Goal: Transaction & Acquisition: Purchase product/service

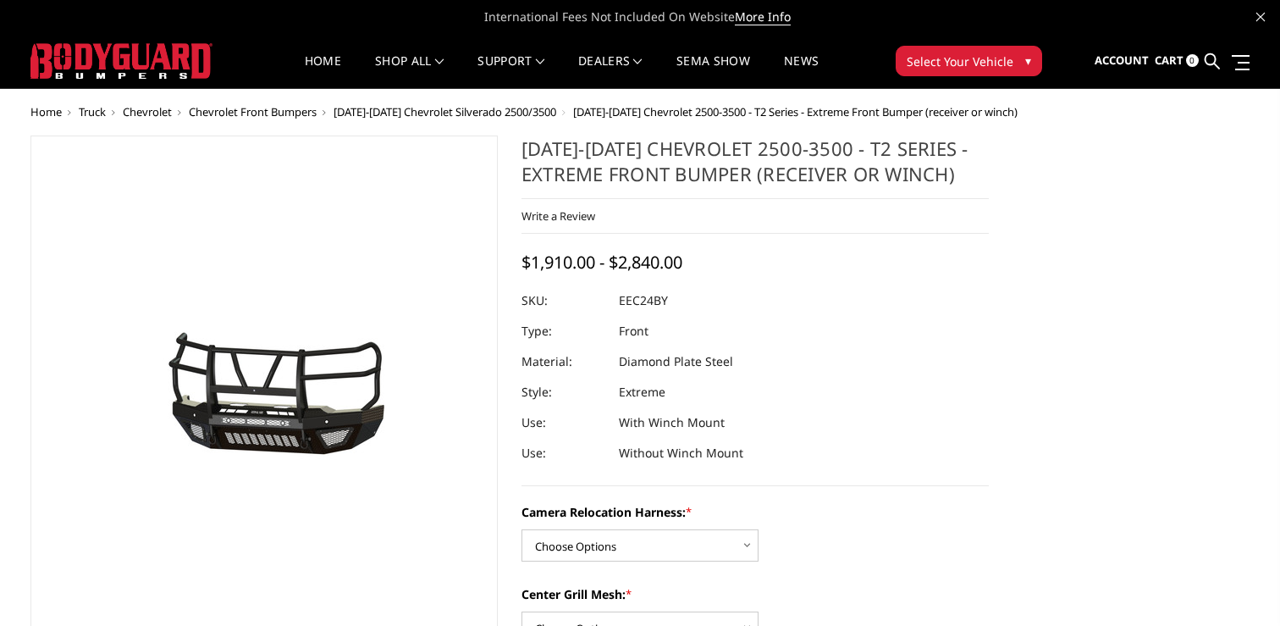
drag, startPoint x: 526, startPoint y: 149, endPoint x: 911, endPoint y: 165, distance: 385.5
click at [903, 165] on h1 "[DATE]-[DATE] Chevrolet 2500-3500 - T2 Series - Extreme Front Bumper (receiver …" at bounding box center [755, 166] width 467 height 63
drag, startPoint x: 952, startPoint y: 174, endPoint x: 710, endPoint y: 160, distance: 242.5
click at [715, 160] on h1 "[DATE]-[DATE] Chevrolet 2500-3500 - T2 Series - Extreme Front Bumper (receiver …" at bounding box center [755, 166] width 467 height 63
click at [570, 153] on h1 "[DATE]-[DATE] Chevrolet 2500-3500 - T2 Series - Extreme Front Bumper (receiver …" at bounding box center [755, 166] width 467 height 63
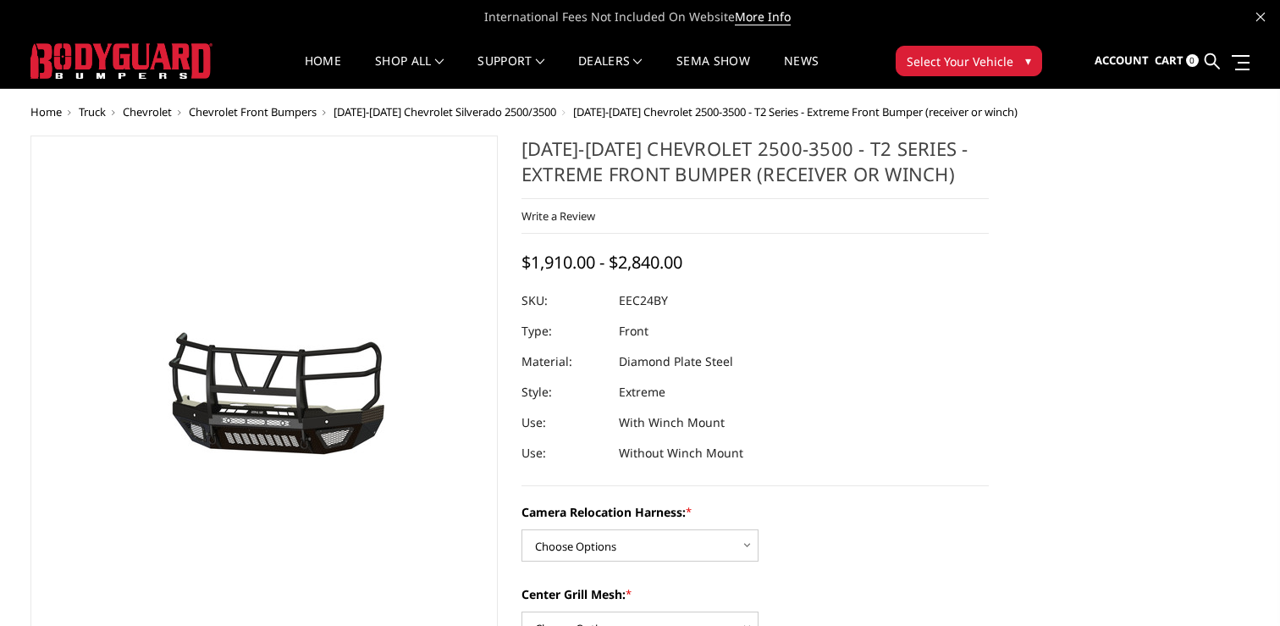
drag, startPoint x: 519, startPoint y: 147, endPoint x: 1009, endPoint y: 188, distance: 491.9
drag, startPoint x: 944, startPoint y: 174, endPoint x: 550, endPoint y: 172, distance: 393.7
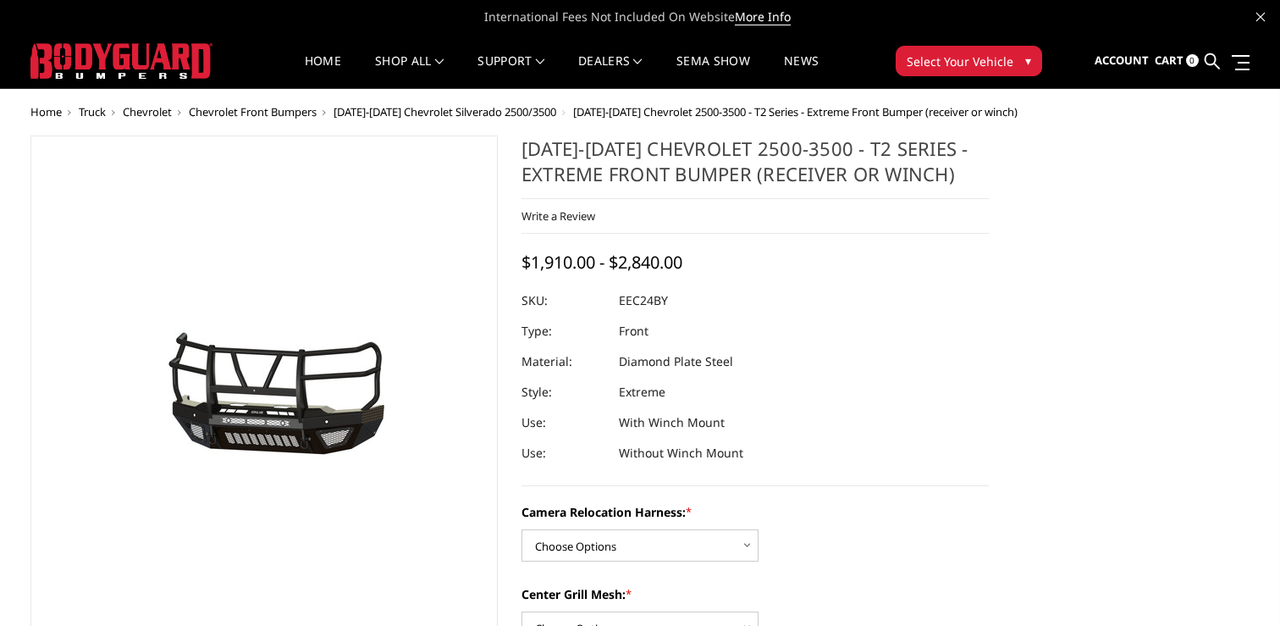
click at [550, 172] on h1 "[DATE]-[DATE] Chevrolet 2500-3500 - T2 Series - Extreme Front Bumper (receiver …" at bounding box center [755, 166] width 467 height 63
drag, startPoint x: 528, startPoint y: 152, endPoint x: 960, endPoint y: 175, distance: 432.4
click at [958, 175] on h1 "[DATE]-[DATE] Chevrolet 2500-3500 - T2 Series - Extreme Front Bumper (receiver …" at bounding box center [755, 166] width 467 height 63
click at [960, 175] on h1 "[DATE]-[DATE] Chevrolet 2500-3500 - T2 Series - Extreme Front Bumper (receiver …" at bounding box center [755, 166] width 467 height 63
drag, startPoint x: 956, startPoint y: 175, endPoint x: 523, endPoint y: 154, distance: 433.1
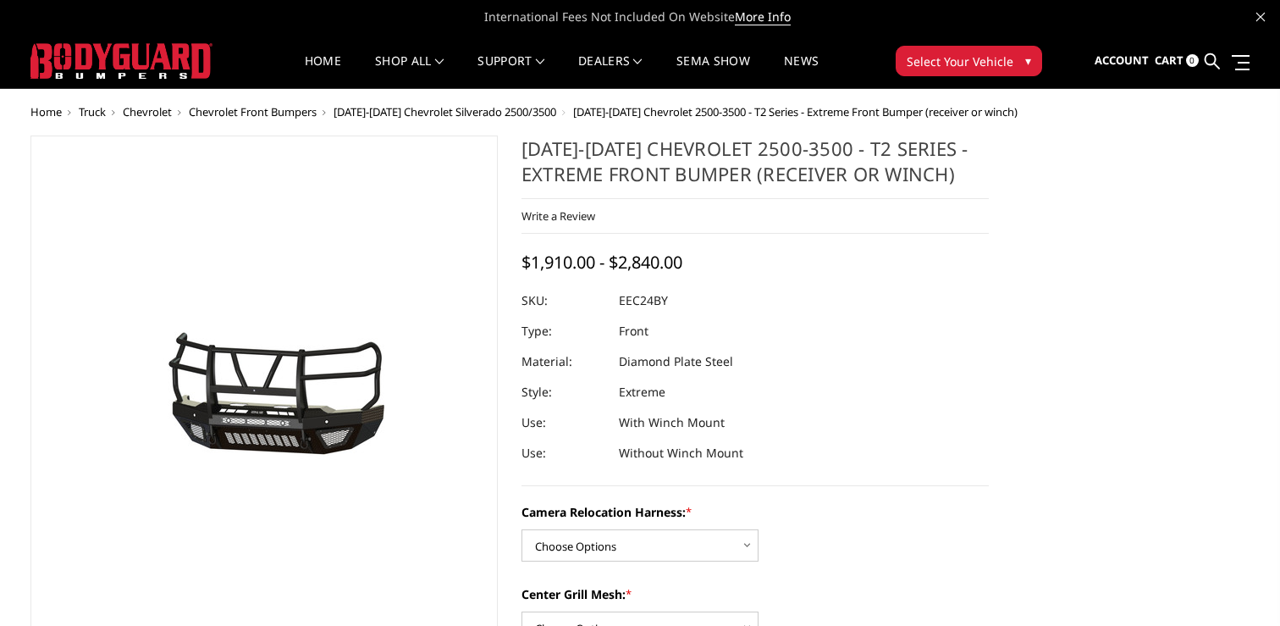
click at [523, 154] on h1 "[DATE]-[DATE] Chevrolet 2500-3500 - T2 Series - Extreme Front Bumper (receiver …" at bounding box center [755, 166] width 467 height 63
drag, startPoint x: 531, startPoint y: 154, endPoint x: 1024, endPoint y: 184, distance: 493.6
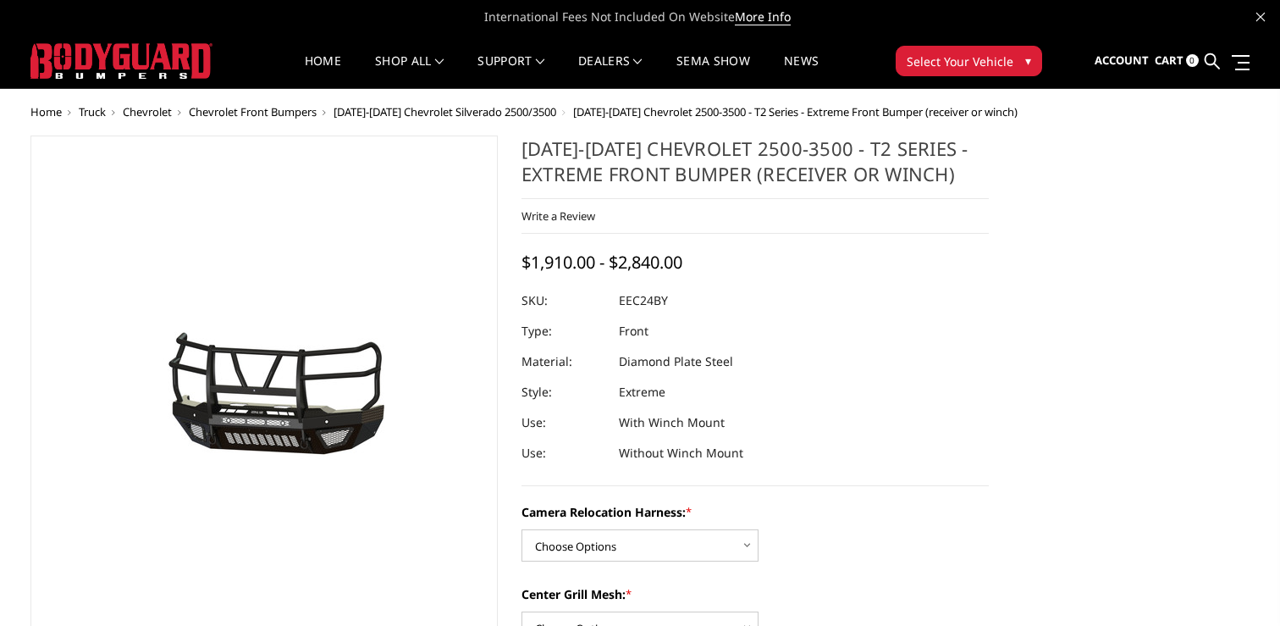
drag, startPoint x: 523, startPoint y: 152, endPoint x: 949, endPoint y: 172, distance: 426.3
click at [947, 172] on h1 "[DATE]-[DATE] Chevrolet 2500-3500 - T2 Series - Extreme Front Bumper (receiver …" at bounding box center [755, 166] width 467 height 63
drag, startPoint x: 955, startPoint y: 174, endPoint x: 600, endPoint y: 159, distance: 355.0
click at [601, 159] on h1 "[DATE]-[DATE] Chevrolet 2500-3500 - T2 Series - Extreme Front Bumper (receiver …" at bounding box center [755, 166] width 467 height 63
click at [600, 159] on h1 "[DATE]-[DATE] Chevrolet 2500-3500 - T2 Series - Extreme Front Bumper (receiver …" at bounding box center [755, 166] width 467 height 63
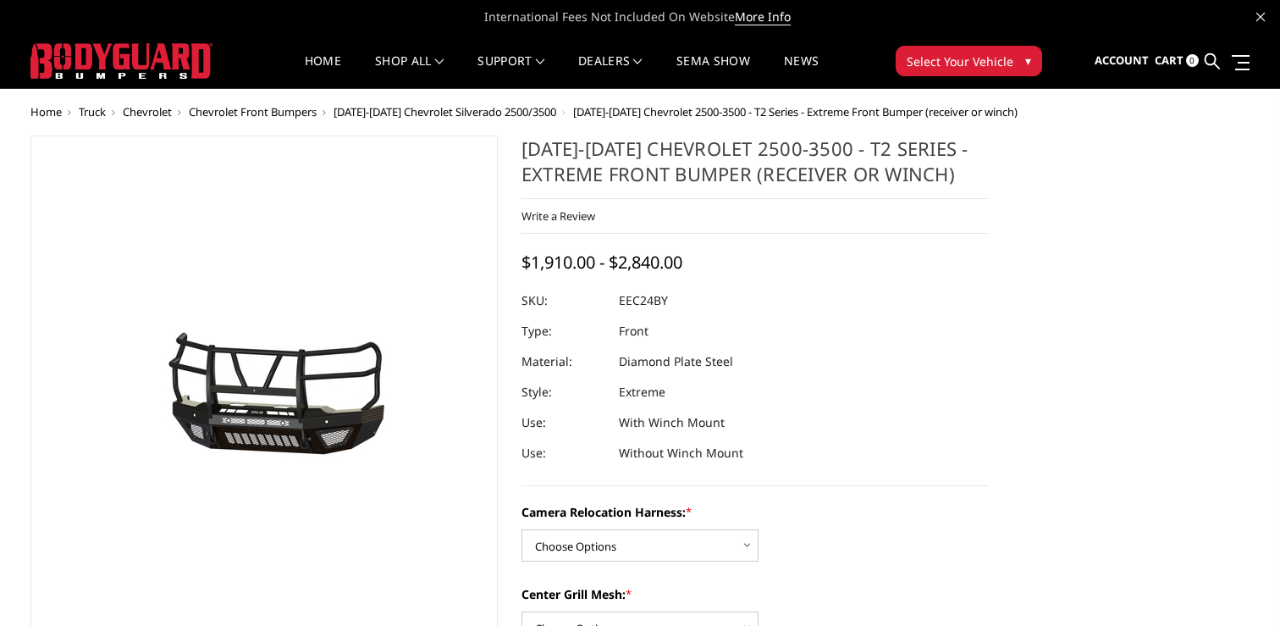
click at [600, 159] on h1 "[DATE]-[DATE] Chevrolet 2500-3500 - T2 Series - Extreme Front Bumper (receiver …" at bounding box center [755, 166] width 467 height 63
click at [590, 158] on h1 "[DATE]-[DATE] Chevrolet 2500-3500 - T2 Series - Extreme Front Bumper (receiver …" at bounding box center [755, 166] width 467 height 63
drag, startPoint x: 590, startPoint y: 158, endPoint x: 581, endPoint y: 158, distance: 9.3
click at [590, 158] on h1 "[DATE]-[DATE] Chevrolet 2500-3500 - T2 Series - Extreme Front Bumper (receiver …" at bounding box center [755, 166] width 467 height 63
drag, startPoint x: 536, startPoint y: 150, endPoint x: 862, endPoint y: 172, distance: 326.7
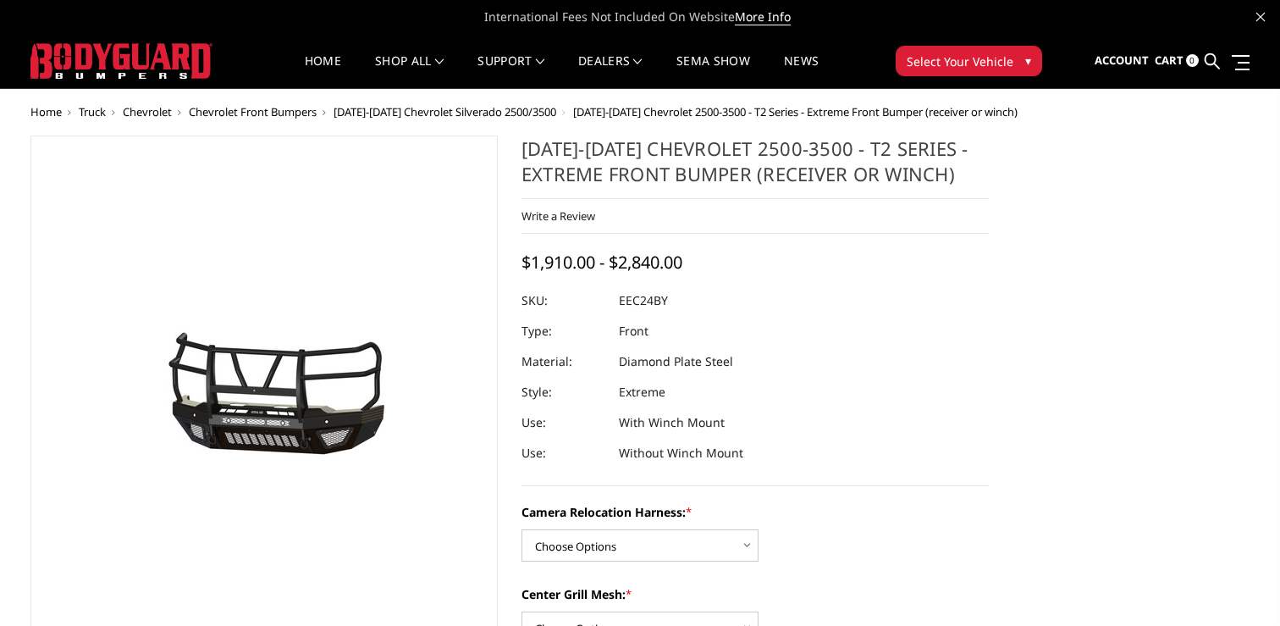
click at [861, 172] on h1 "[DATE]-[DATE] Chevrolet 2500-3500 - T2 Series - Extreme Front Bumper (receiver …" at bounding box center [755, 166] width 467 height 63
click at [863, 172] on h1 "[DATE]-[DATE] Chevrolet 2500-3500 - T2 Series - Extreme Front Bumper (receiver …" at bounding box center [755, 166] width 467 height 63
click at [810, 400] on dl "SKU: EEC24BY UPC: Type: Front Material: Diamond Plate Steel Style: Extreme Use:…" at bounding box center [755, 376] width 467 height 183
drag, startPoint x: 954, startPoint y: 328, endPoint x: 833, endPoint y: 279, distance: 131.0
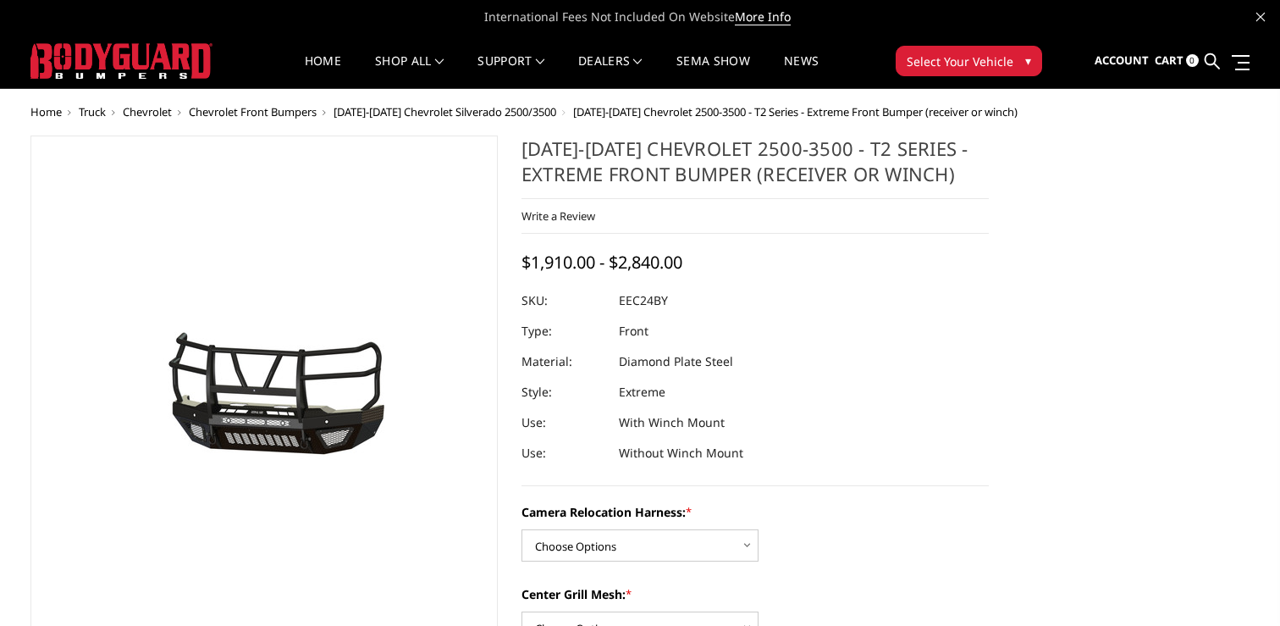
click at [946, 328] on dl "SKU: EEC24BY UPC: Type: Front Material: Diamond Plate Steel Style: Extreme Use:…" at bounding box center [755, 376] width 467 height 183
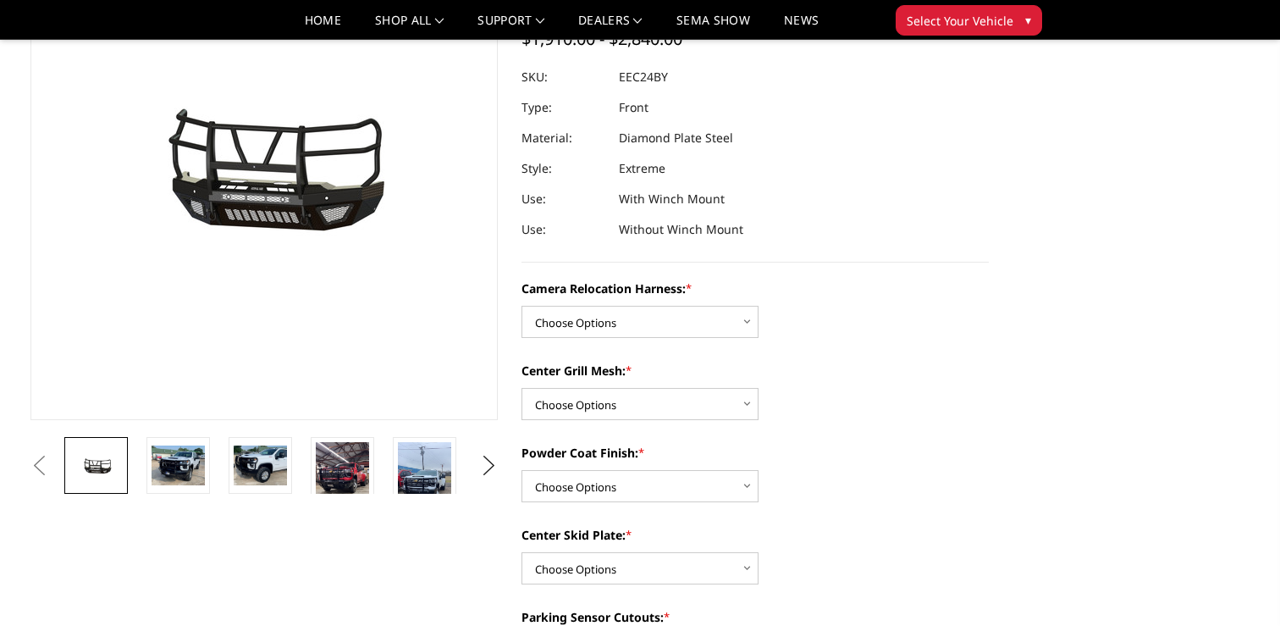
scroll to position [179, 0]
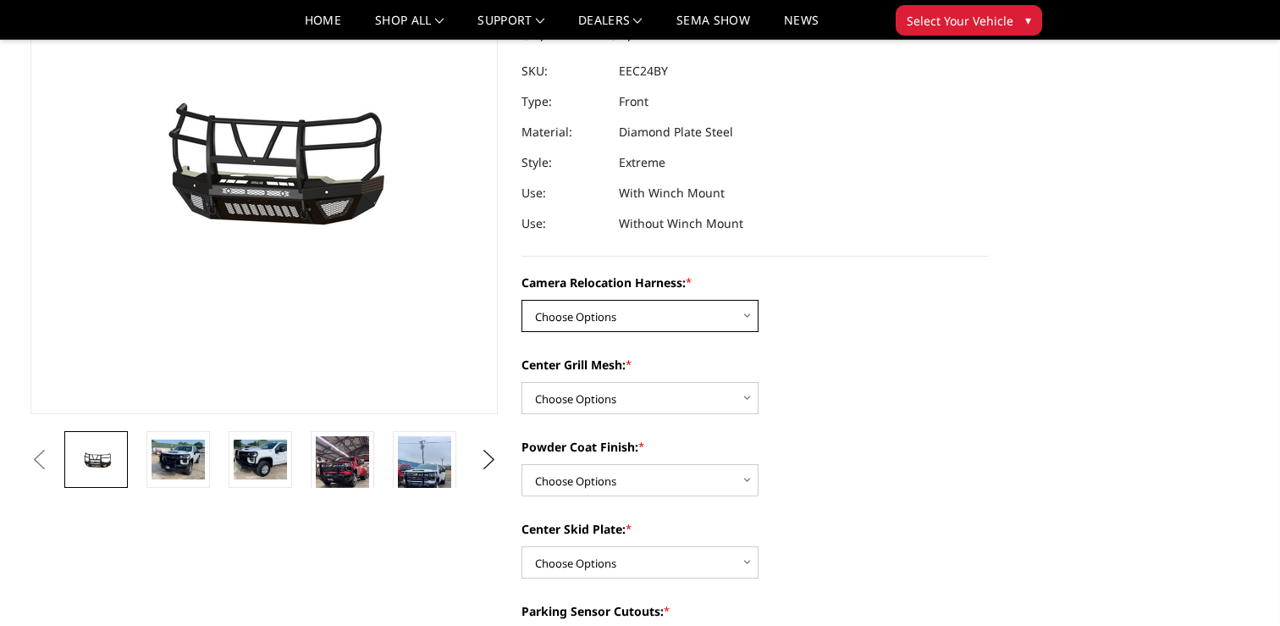
click at [699, 319] on select "Choose Options Without camera harness With camera harness" at bounding box center [640, 316] width 237 height 32
click at [694, 311] on select "Choose Options Without camera harness With camera harness" at bounding box center [640, 316] width 237 height 32
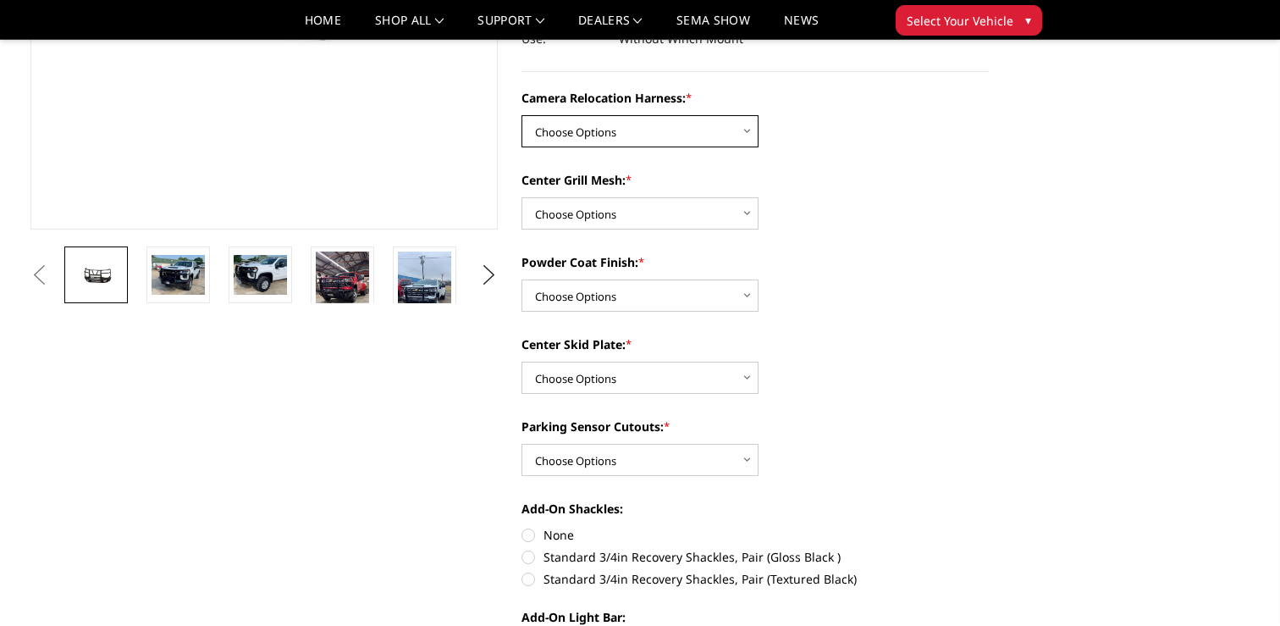
scroll to position [369, 0]
